Goal: Information Seeking & Learning: Learn about a topic

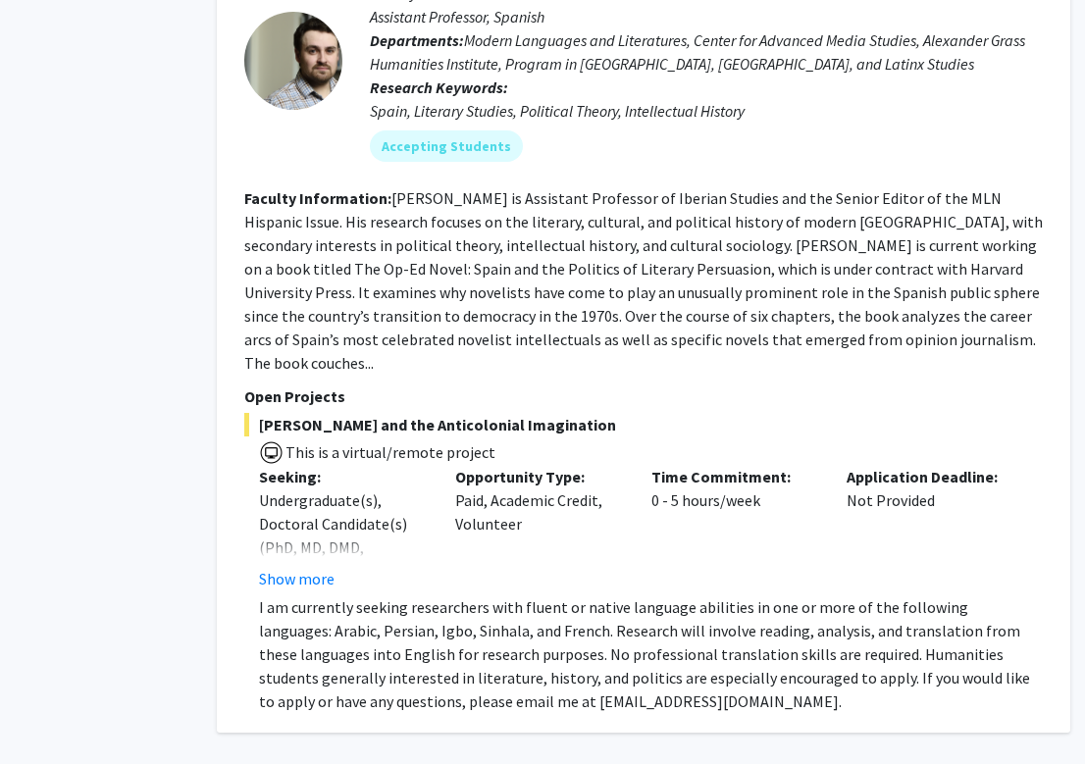
scroll to position [7664, 92]
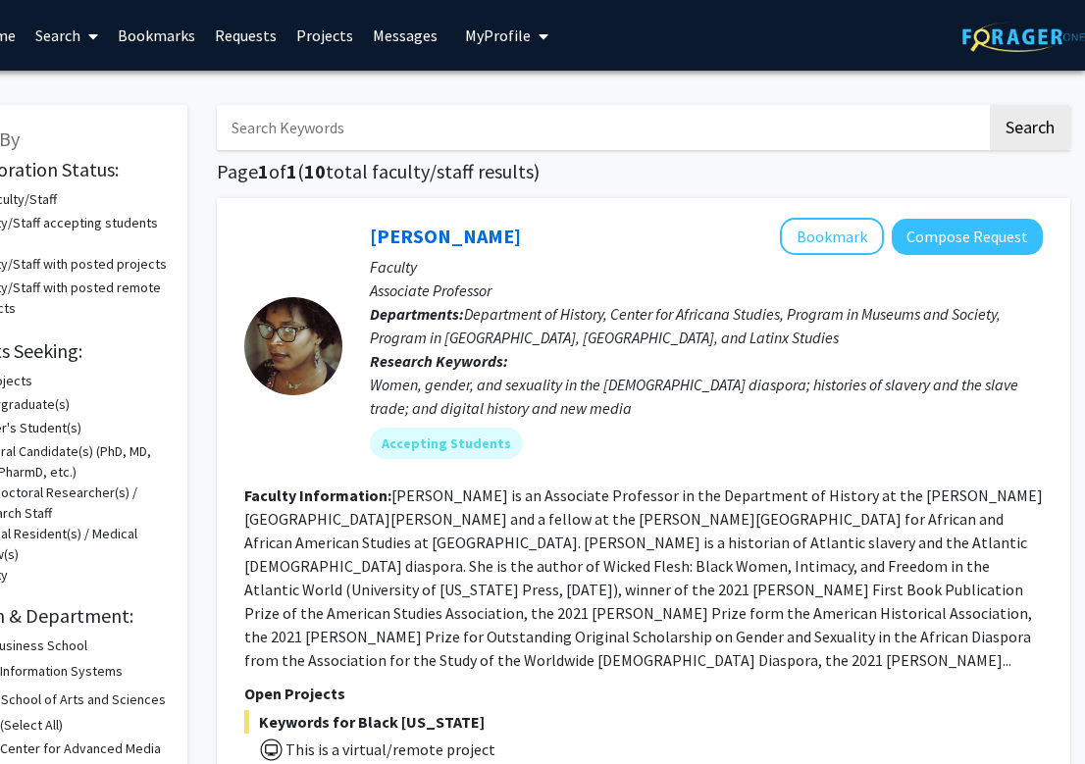
scroll to position [0, 0]
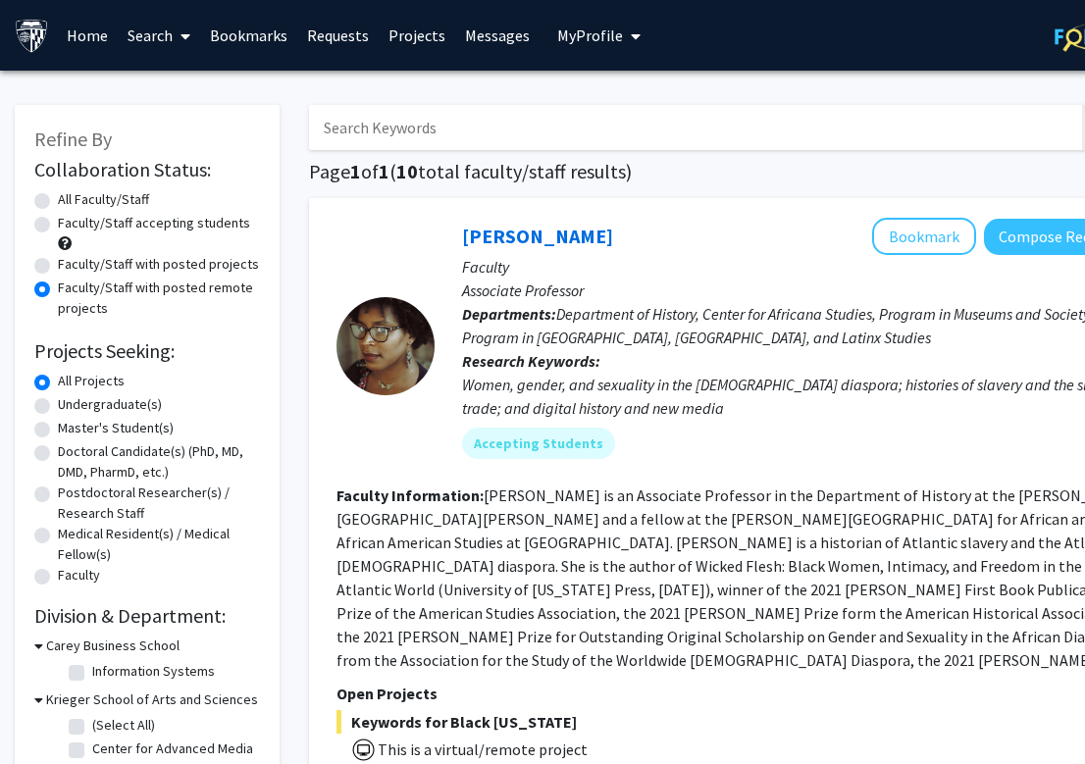
click at [91, 275] on label "Faculty/Staff with posted projects" at bounding box center [158, 264] width 201 height 21
click at [71, 267] on input "Faculty/Staff with posted projects" at bounding box center [64, 260] width 13 height 13
radio input "true"
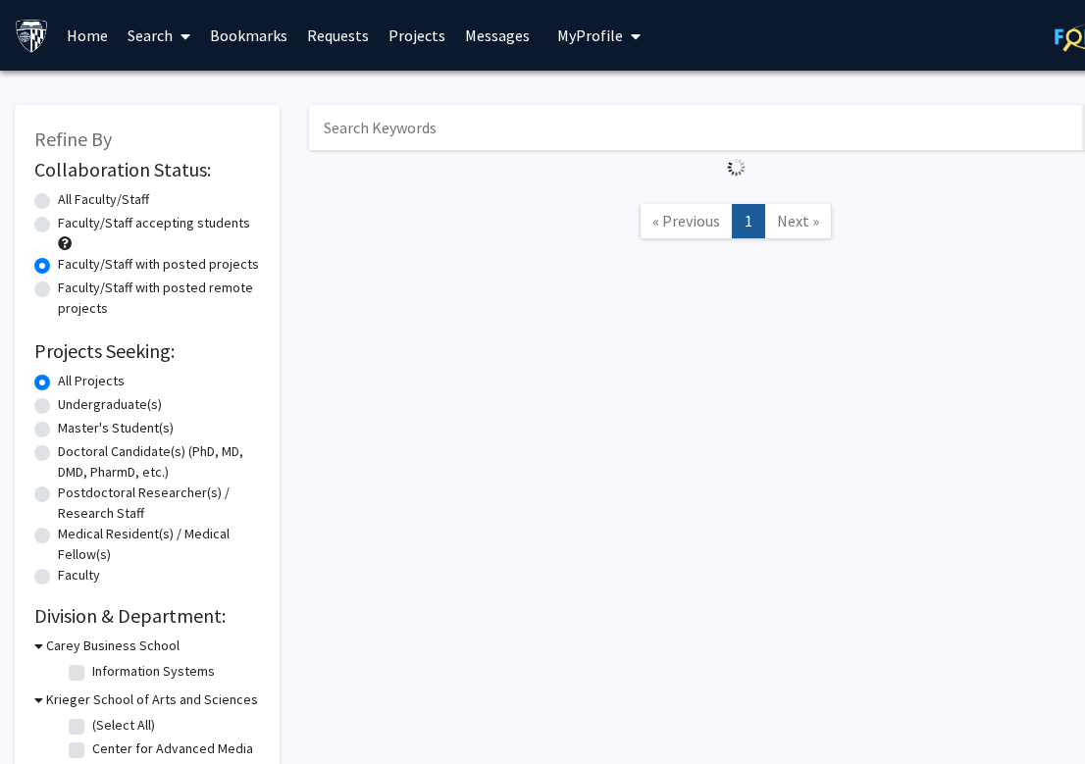
click at [91, 229] on label "Faculty/Staff accepting students" at bounding box center [154, 223] width 192 height 21
click at [71, 226] on input "Faculty/Staff accepting students" at bounding box center [64, 219] width 13 height 13
radio input "true"
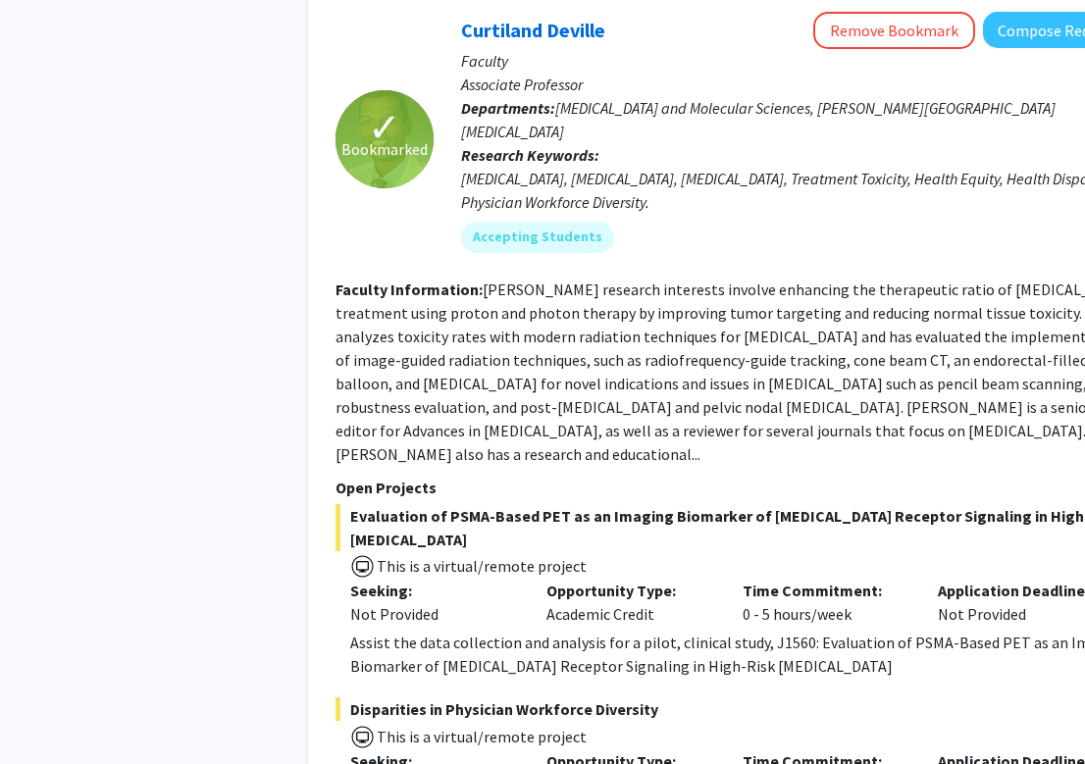
scroll to position [9402, 1]
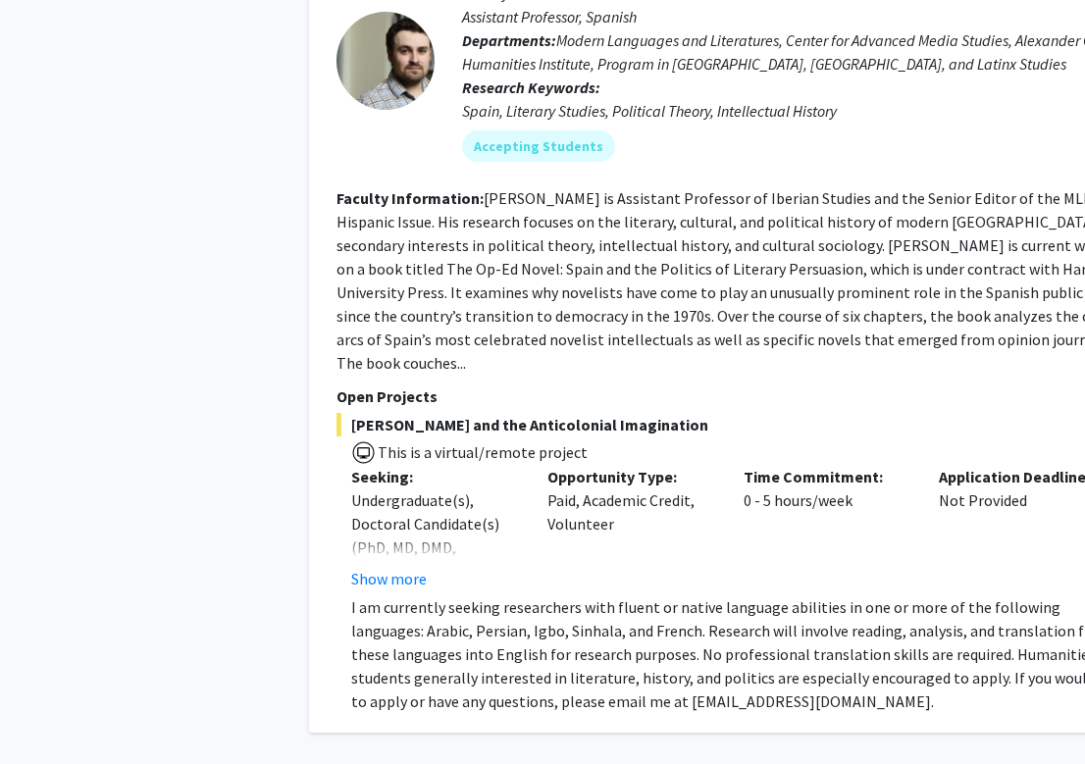
scroll to position [7186, 0]
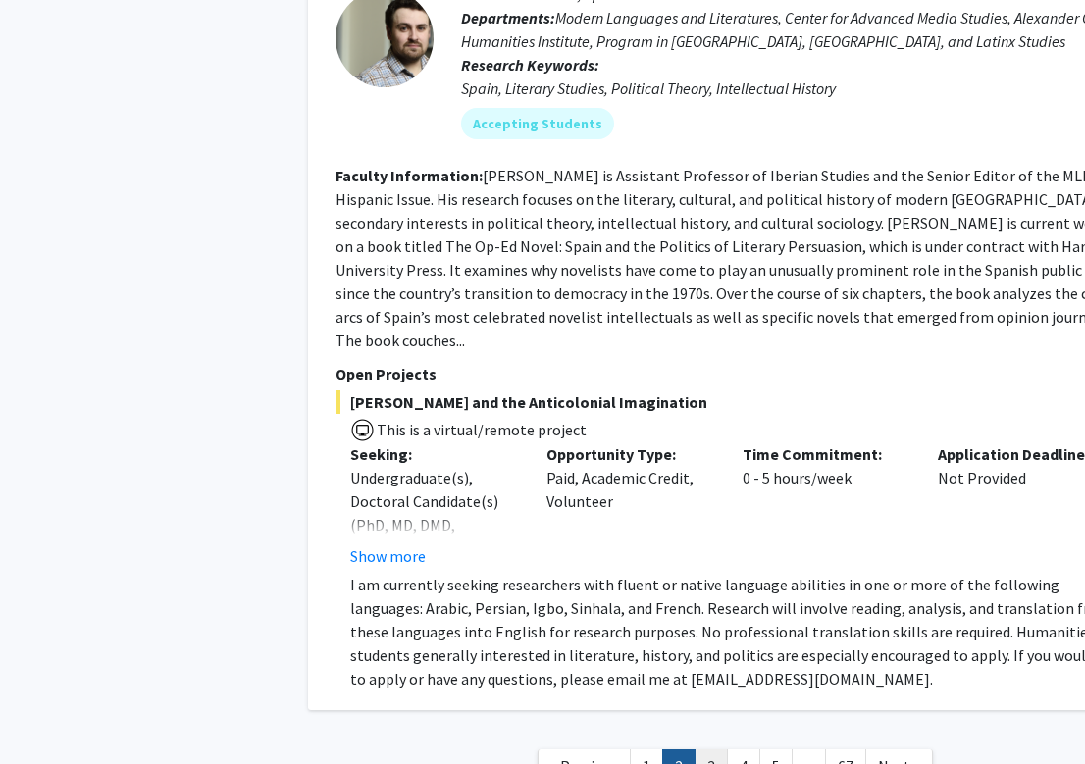
click at [699, 749] on link "3" at bounding box center [710, 766] width 33 height 34
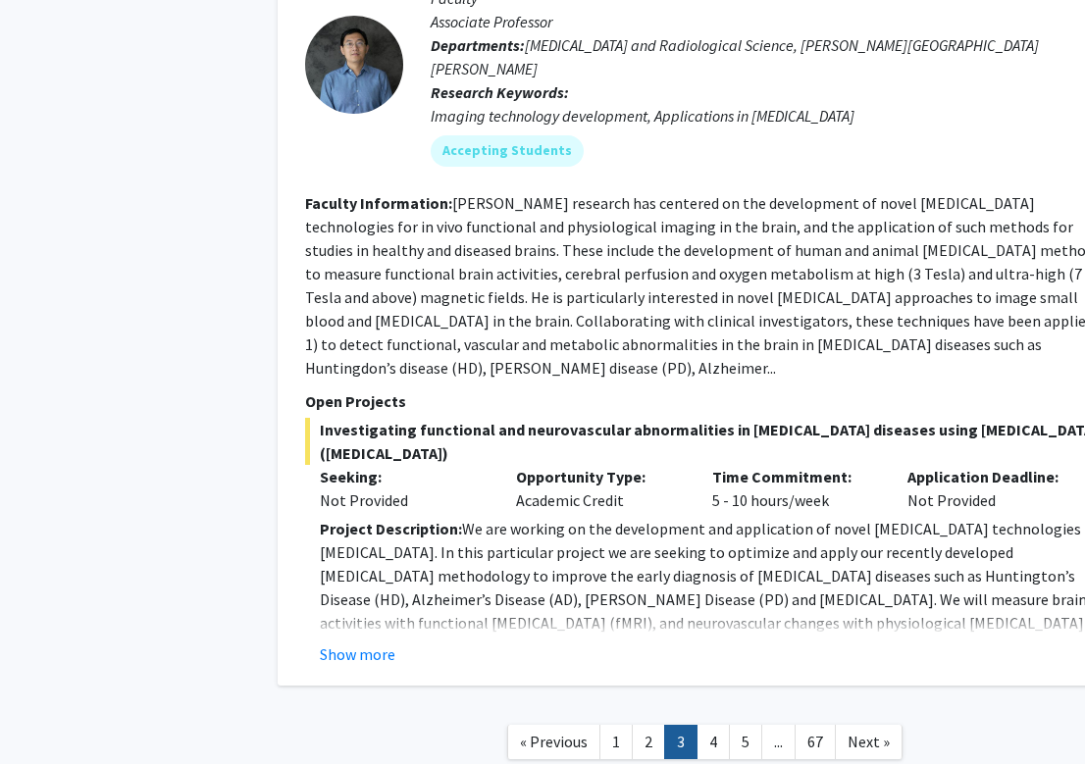
scroll to position [6958, 31]
click at [717, 726] on link "4" at bounding box center [712, 743] width 33 height 34
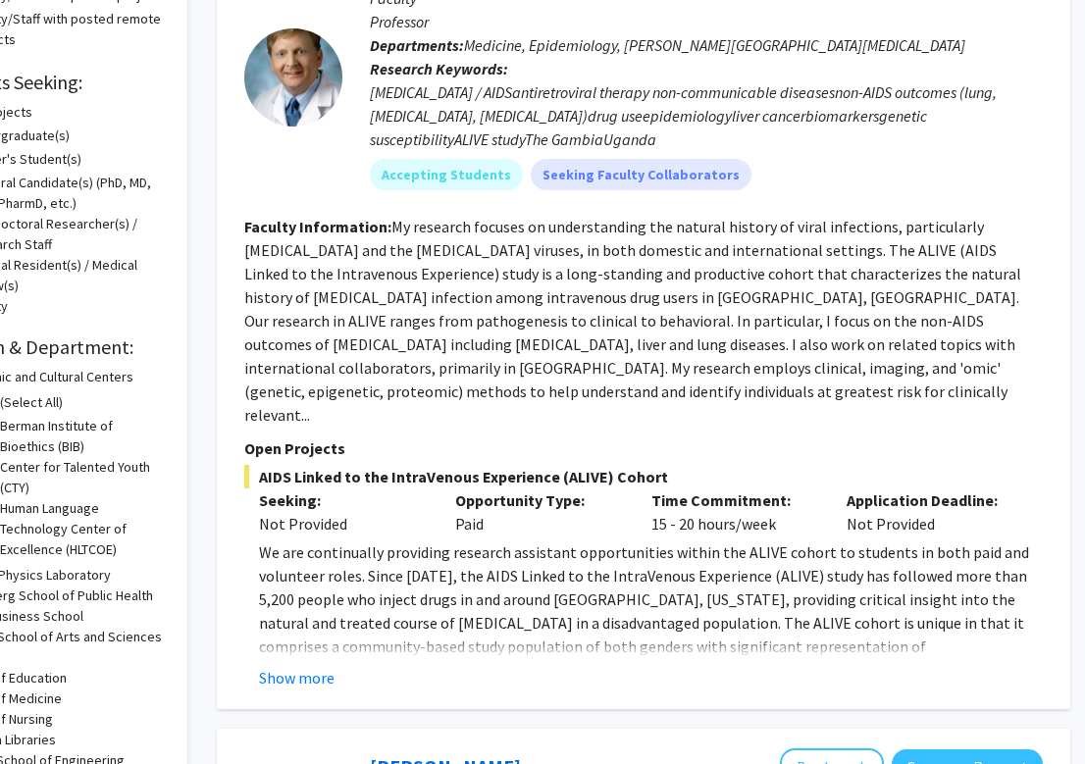
scroll to position [269, 92]
click at [289, 666] on button "Show more" at bounding box center [297, 678] width 76 height 24
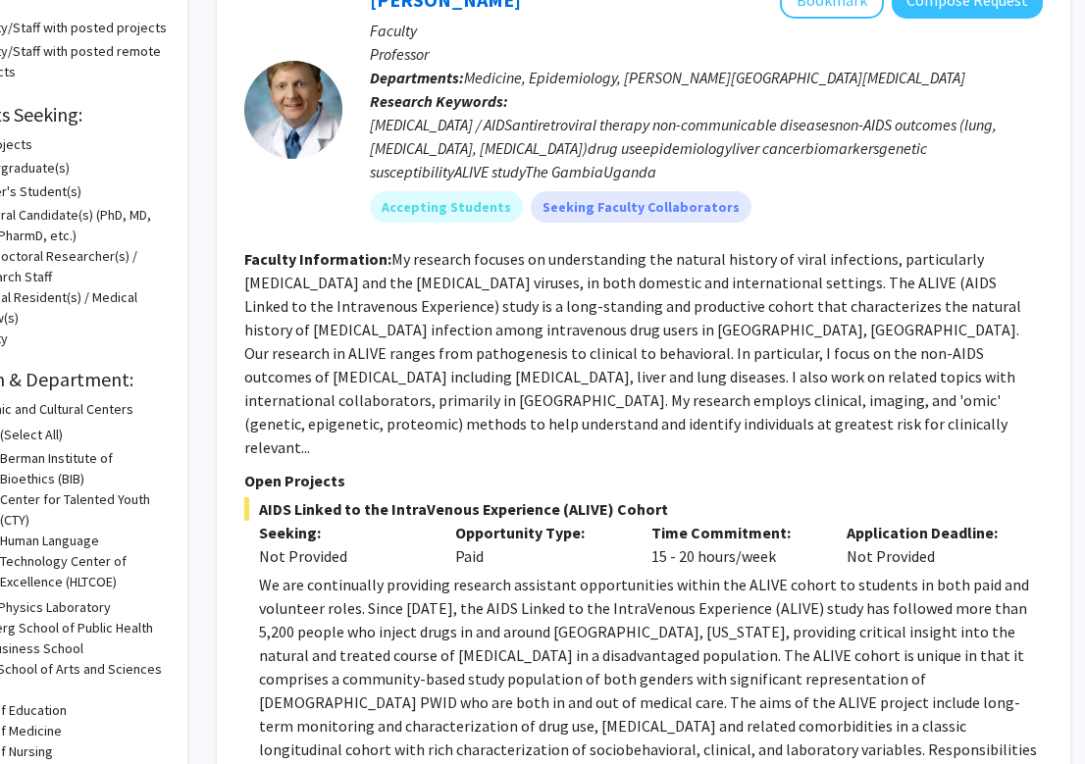
scroll to position [209, 92]
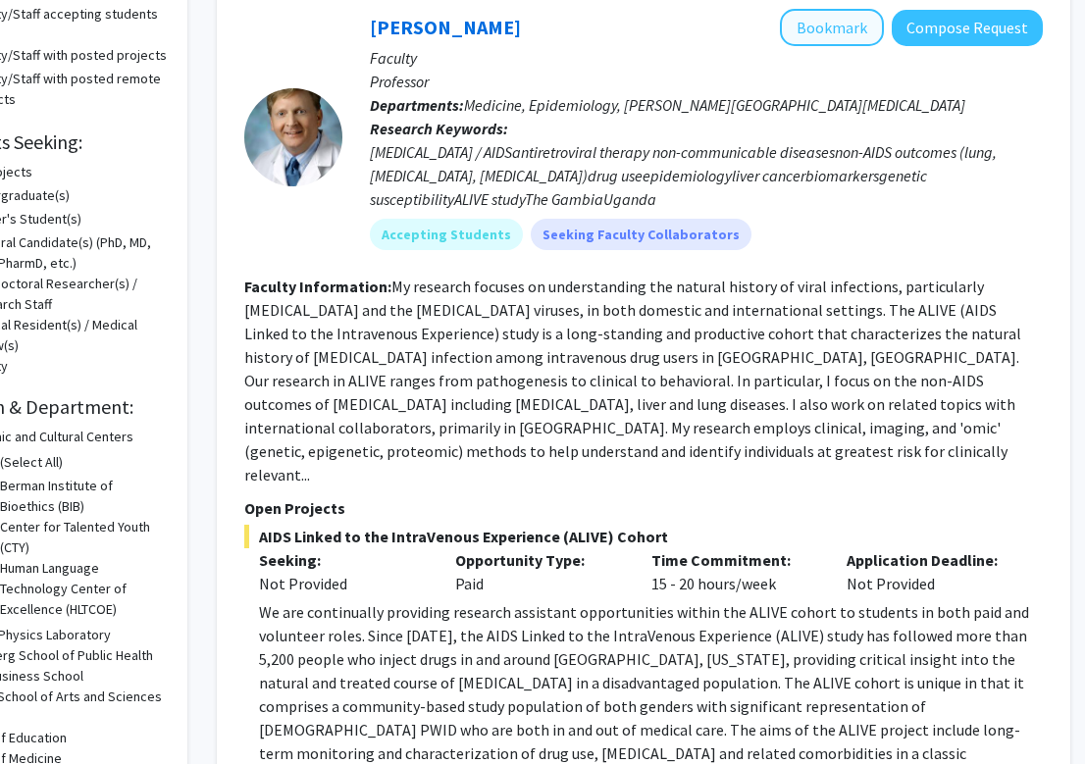
click at [824, 33] on button "Bookmark" at bounding box center [832, 27] width 104 height 37
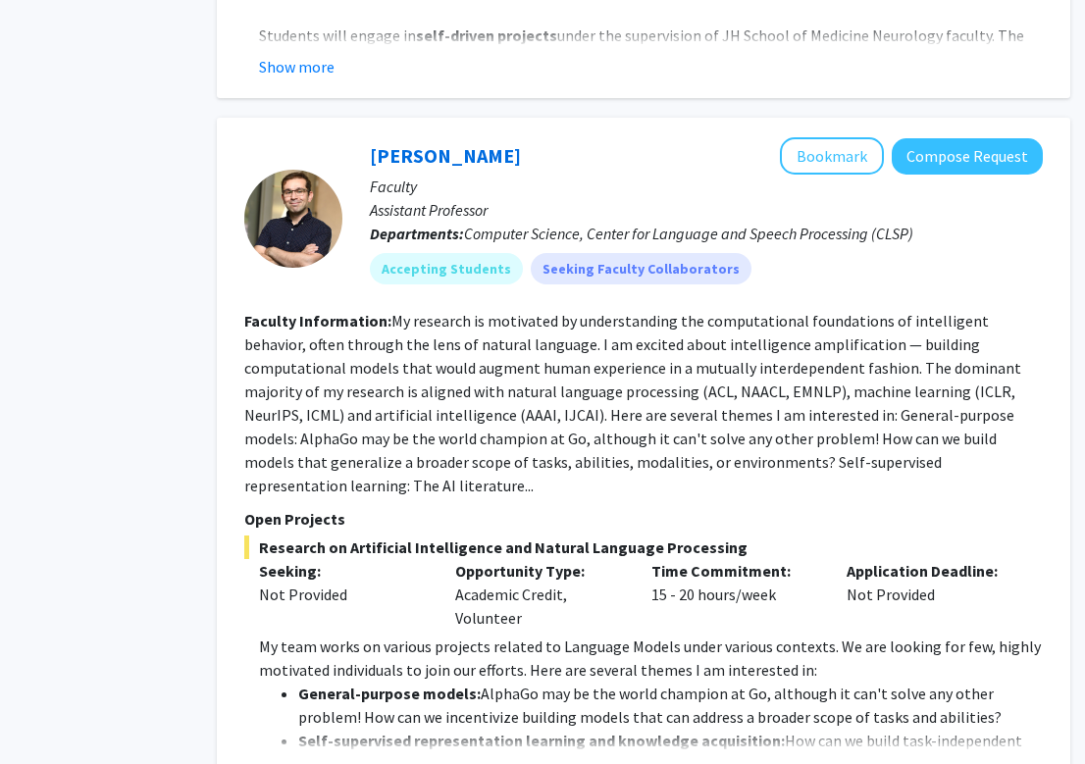
scroll to position [7273, 92]
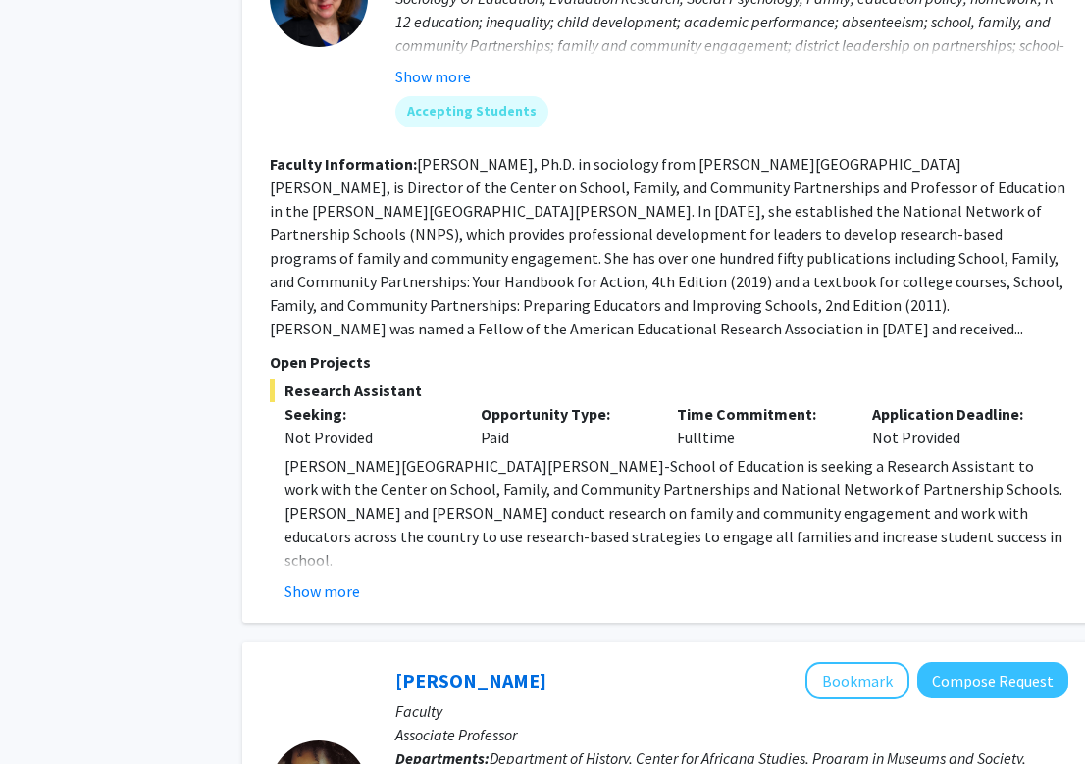
scroll to position [2961, 67]
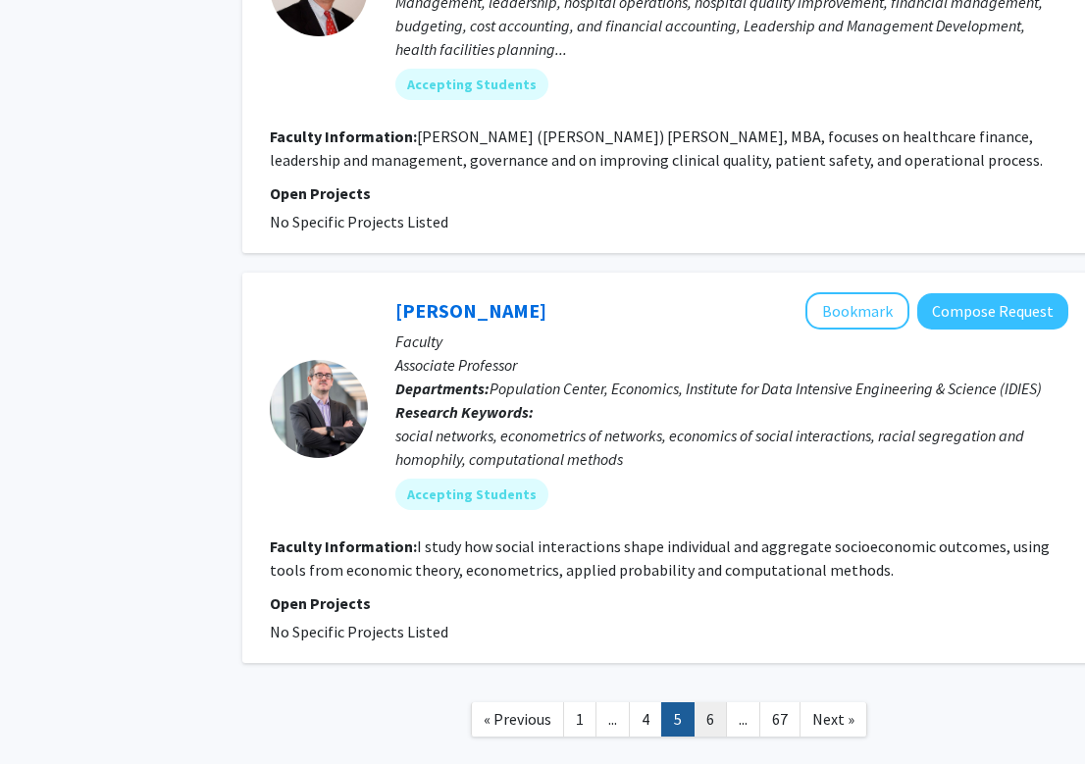
click at [700, 702] on link "6" at bounding box center [709, 719] width 33 height 34
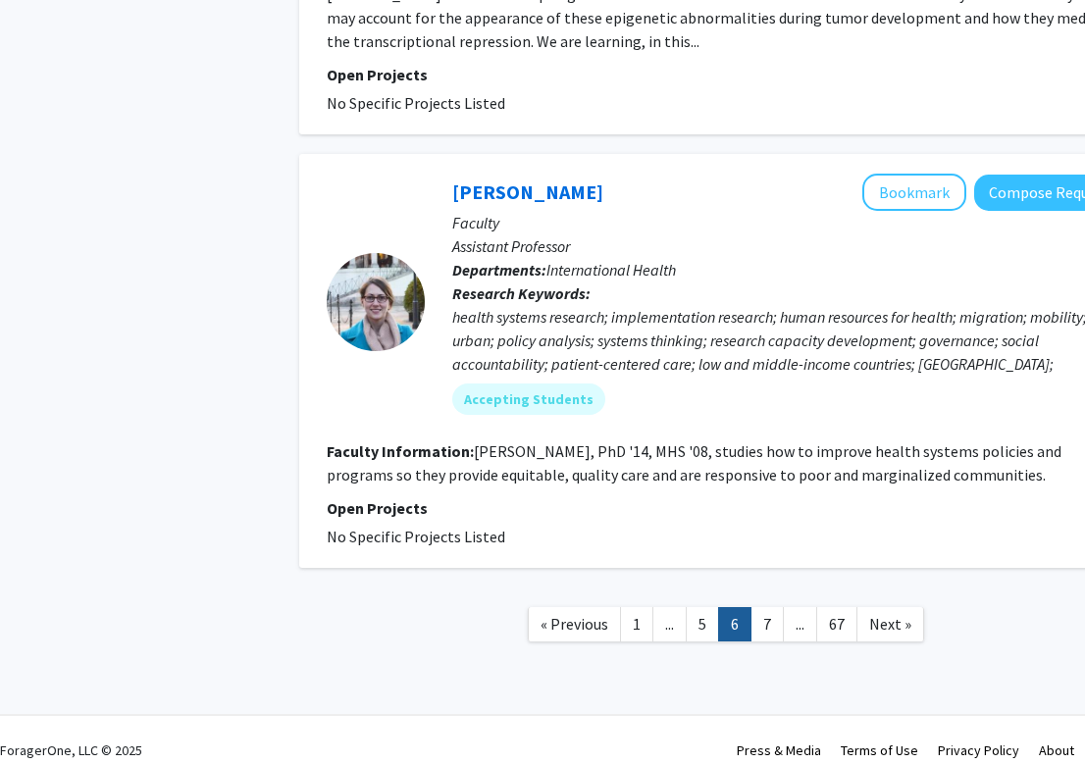
scroll to position [4227, 10]
click at [755, 617] on link "7" at bounding box center [766, 625] width 33 height 34
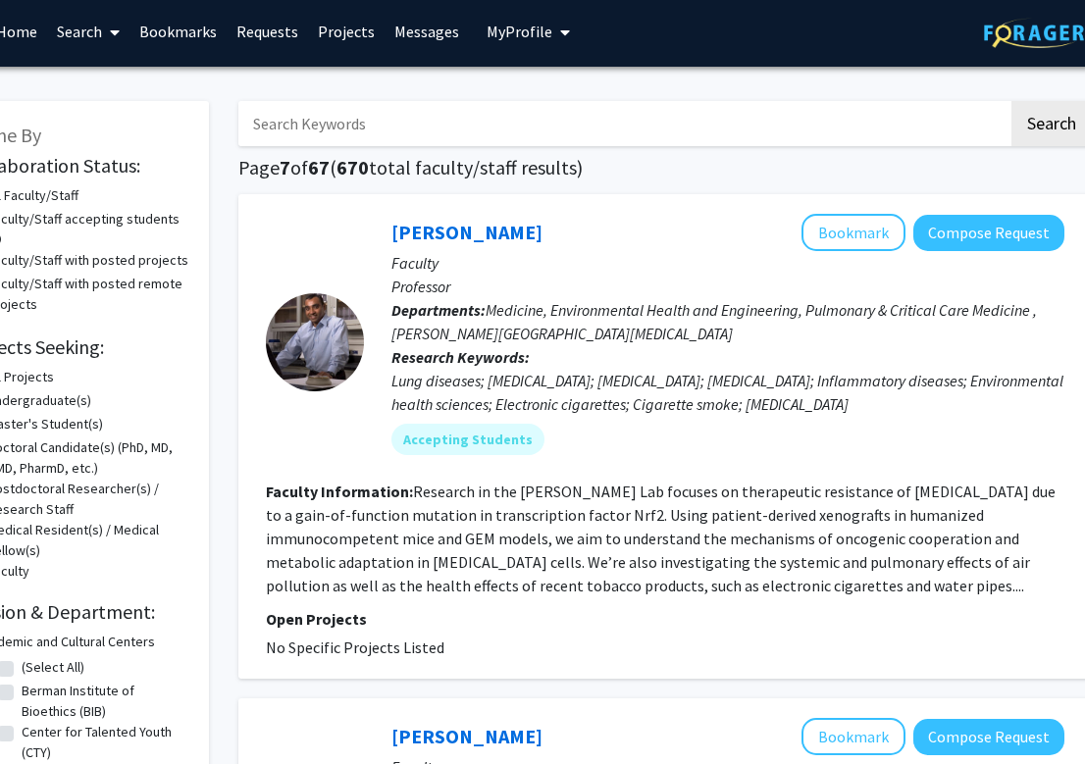
scroll to position [6, 71]
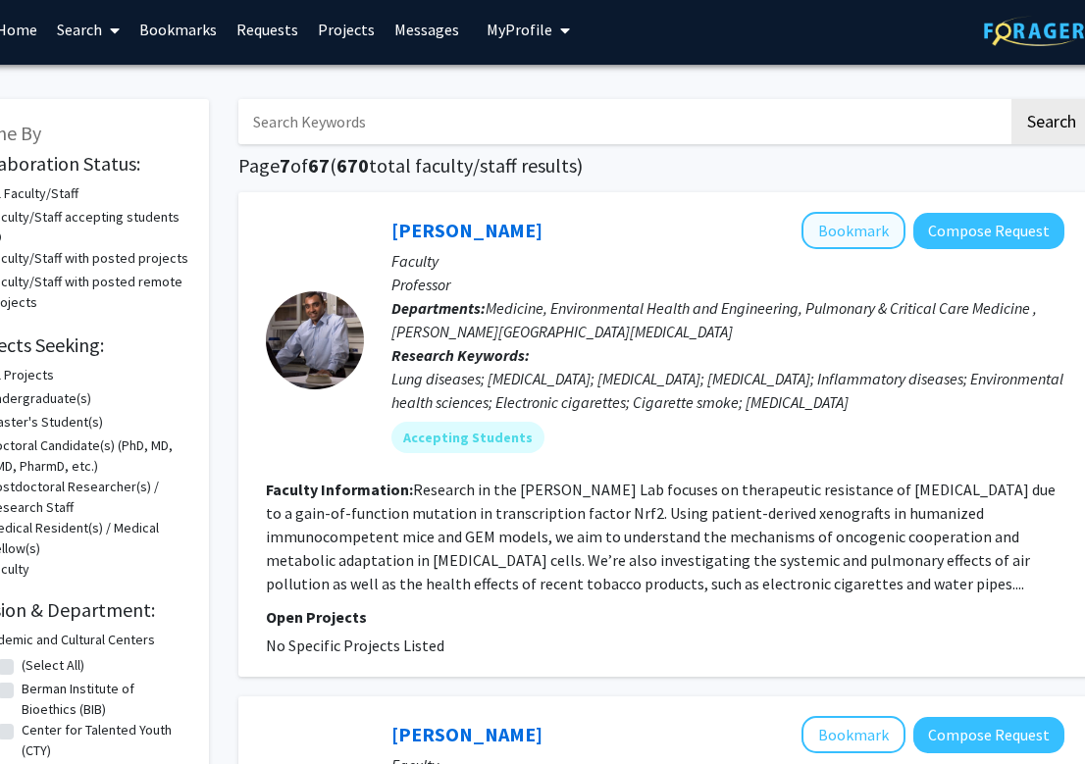
click at [841, 237] on button "Bookmark" at bounding box center [853, 230] width 104 height 37
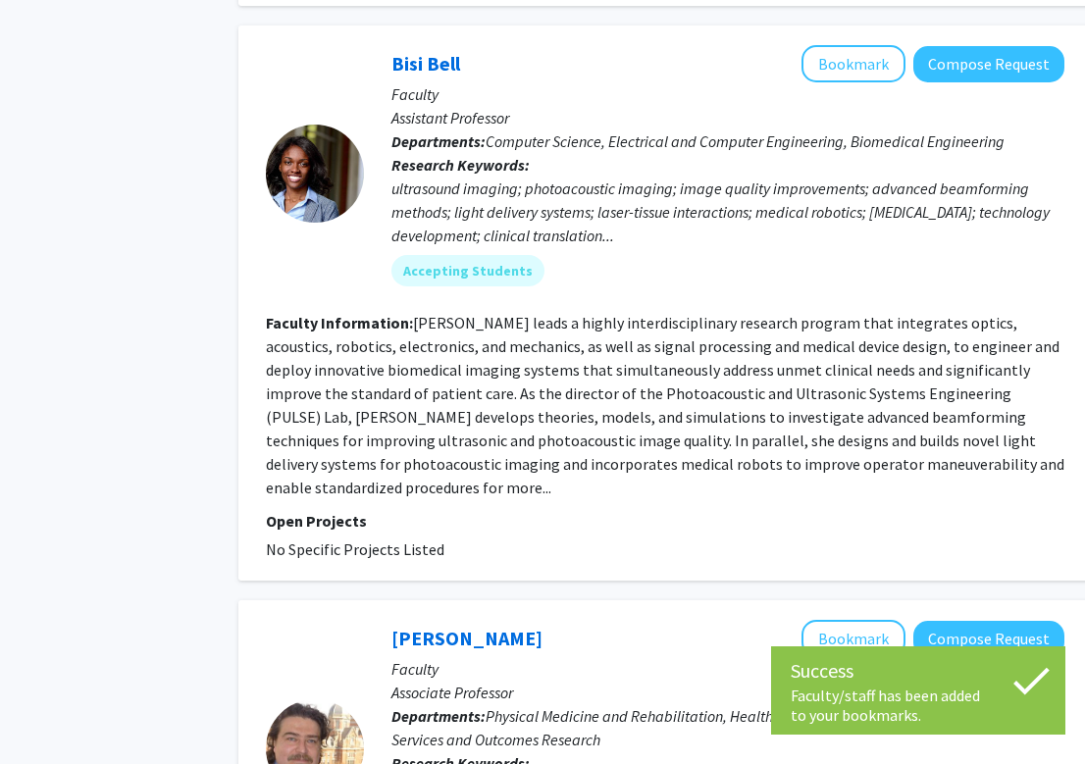
scroll to position [1722, 71]
